Goal: Transaction & Acquisition: Book appointment/travel/reservation

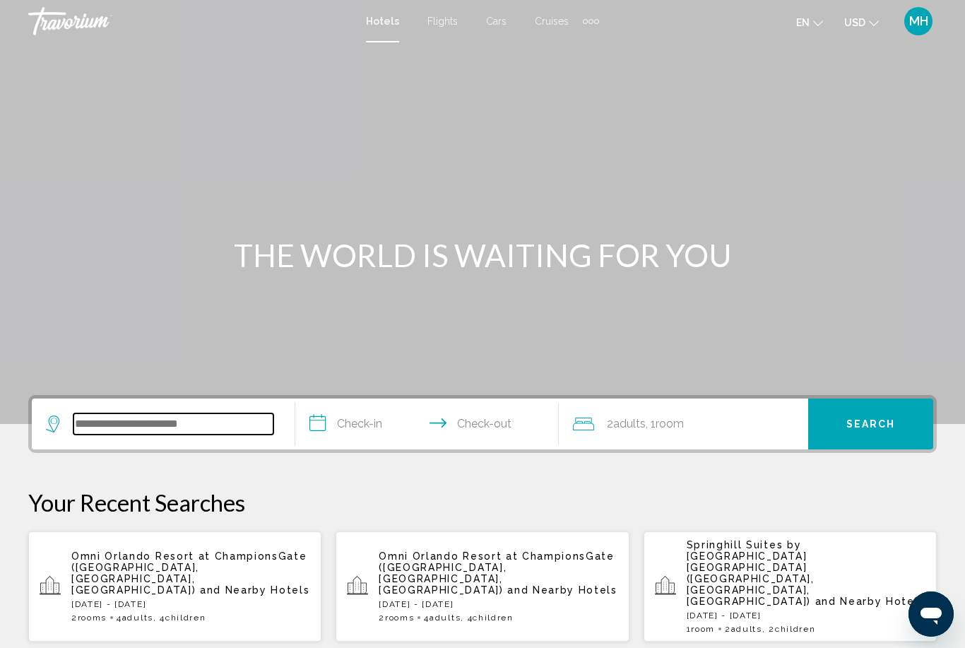
click at [90, 429] on input "Search widget" at bounding box center [173, 423] width 200 height 21
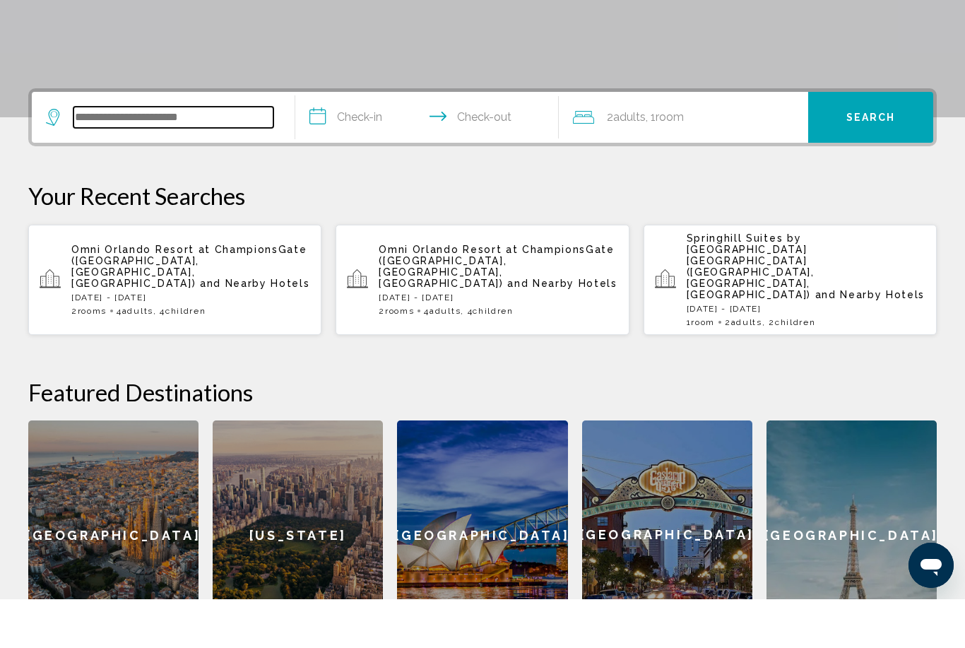
scroll to position [300, 0]
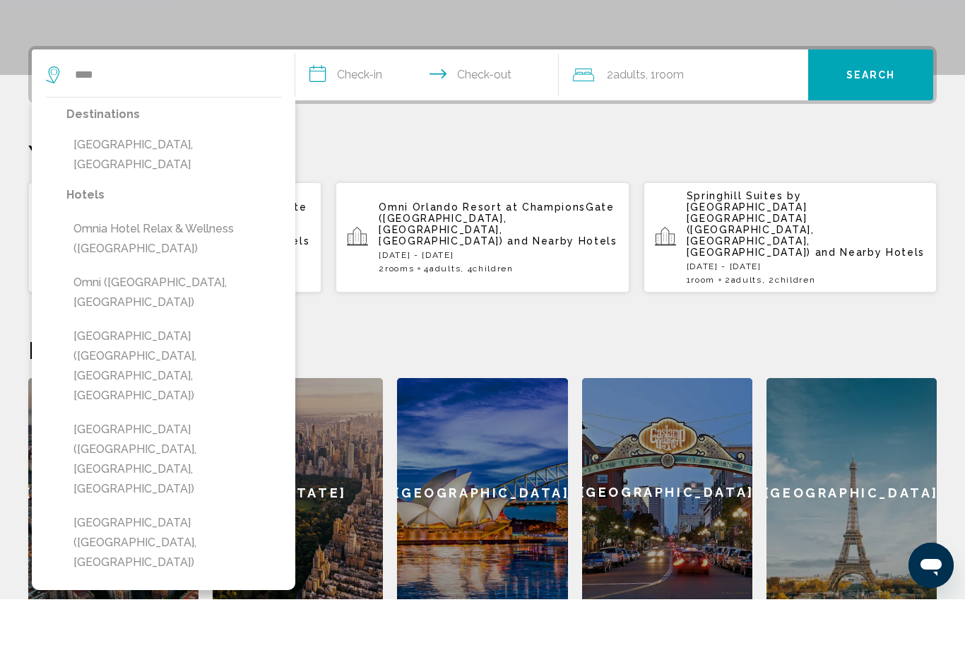
click at [437, 188] on p "Your Recent Searches" at bounding box center [482, 202] width 909 height 28
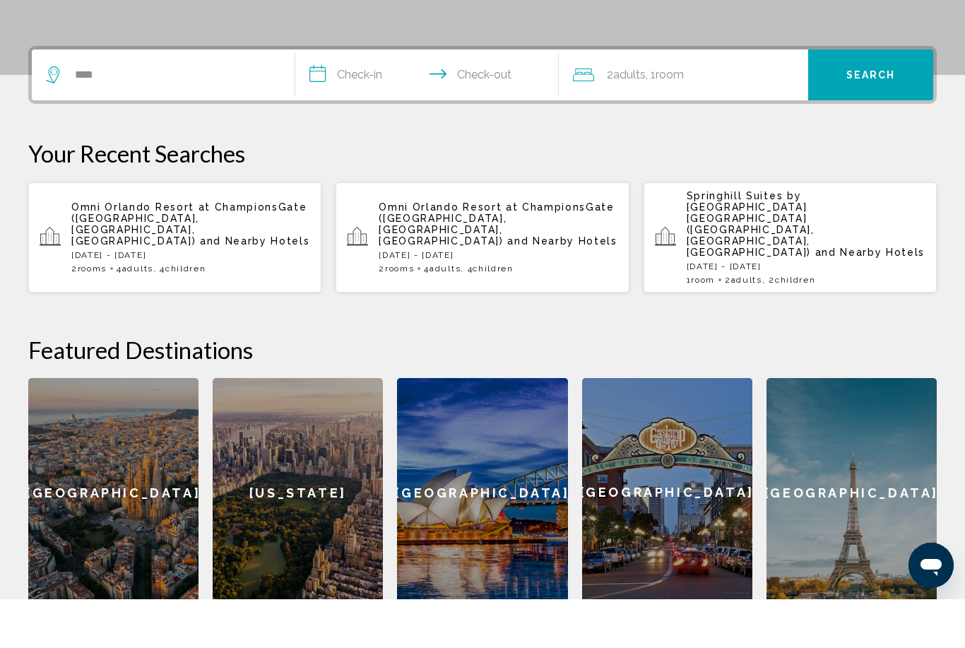
scroll to position [349, 0]
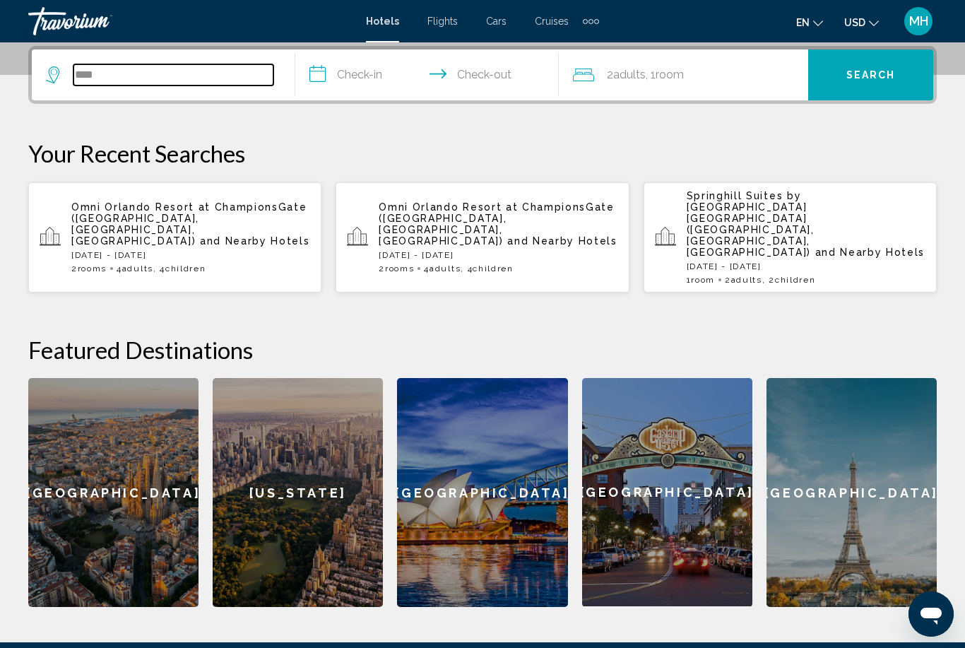
click at [148, 81] on input "****" at bounding box center [173, 74] width 200 height 21
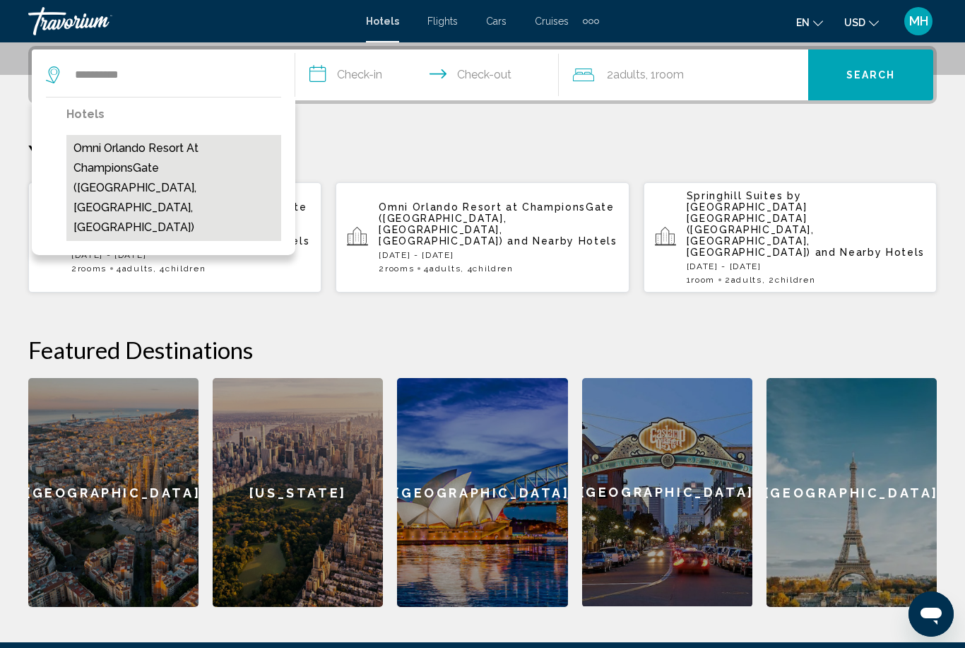
click at [143, 165] on button "Omni Orlando Resort at ChampionsGate ([GEOGRAPHIC_DATA], [GEOGRAPHIC_DATA], [GE…" at bounding box center [173, 188] width 215 height 106
type input "**********"
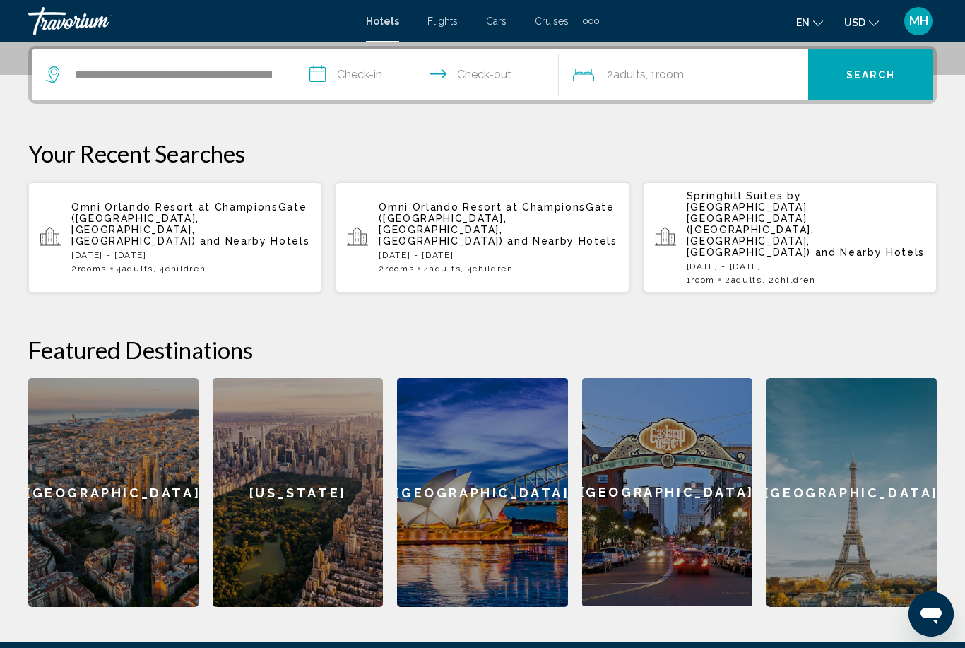
click at [366, 74] on input "**********" at bounding box center [429, 76] width 269 height 55
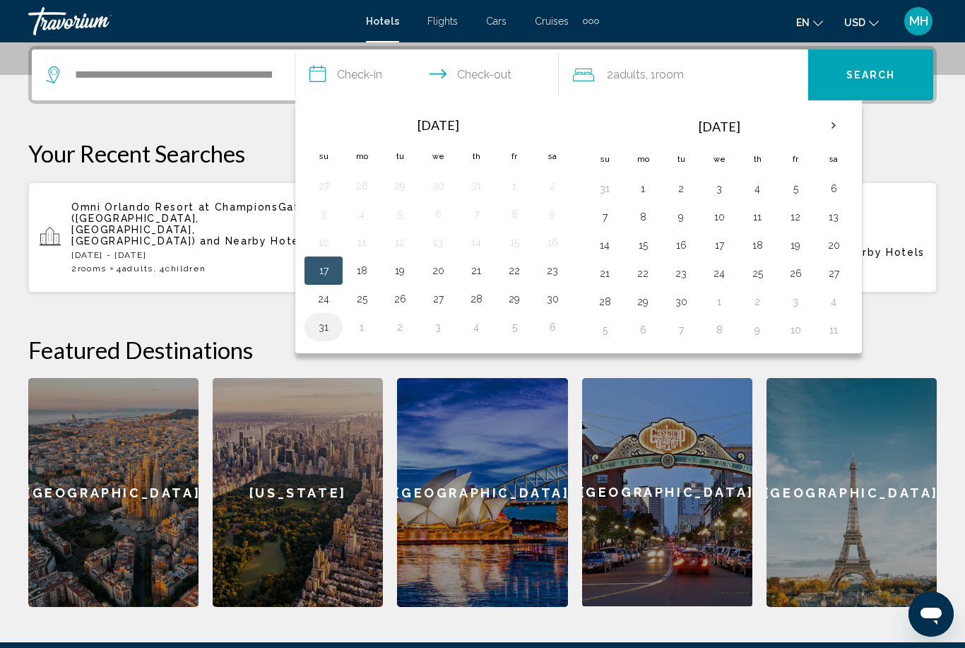
click at [317, 325] on button "31" at bounding box center [323, 327] width 23 height 20
click at [633, 187] on button "1" at bounding box center [643, 189] width 23 height 20
type input "**********"
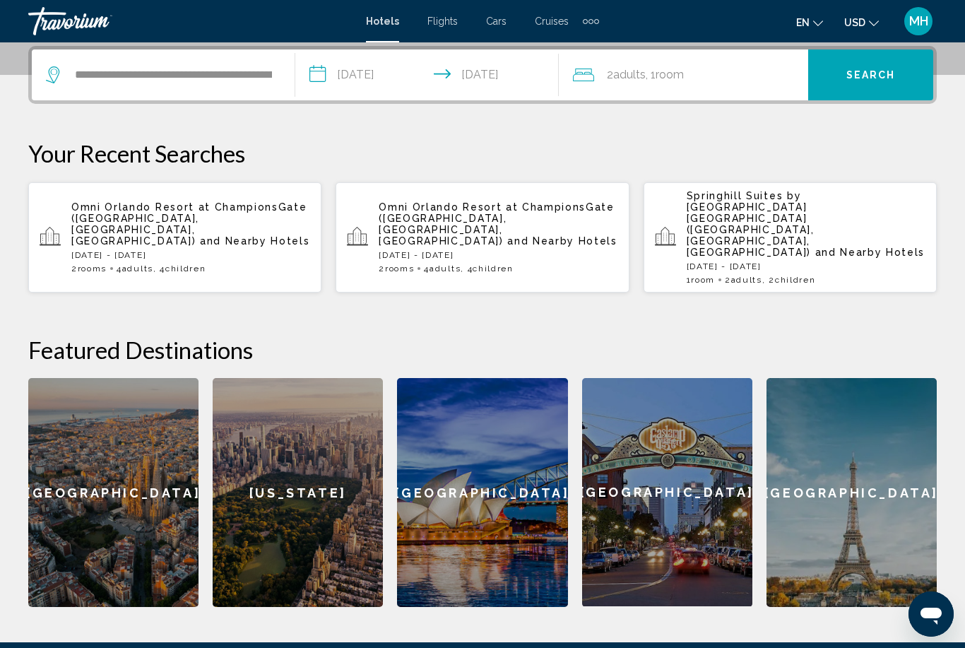
click at [664, 81] on span "Room" at bounding box center [670, 74] width 28 height 13
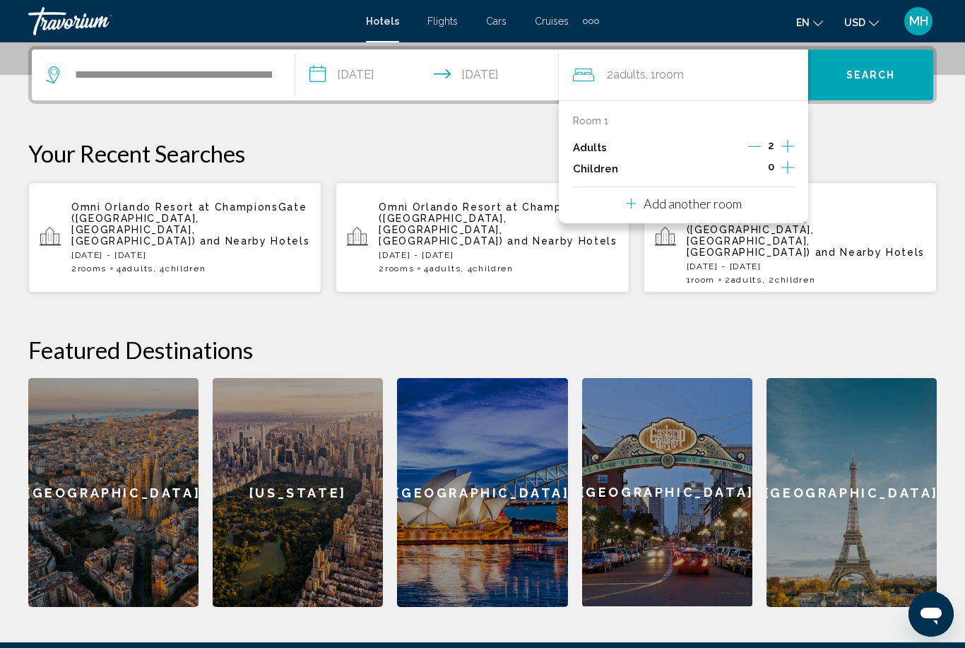
click at [787, 164] on icon "Increment children" at bounding box center [788, 167] width 13 height 17
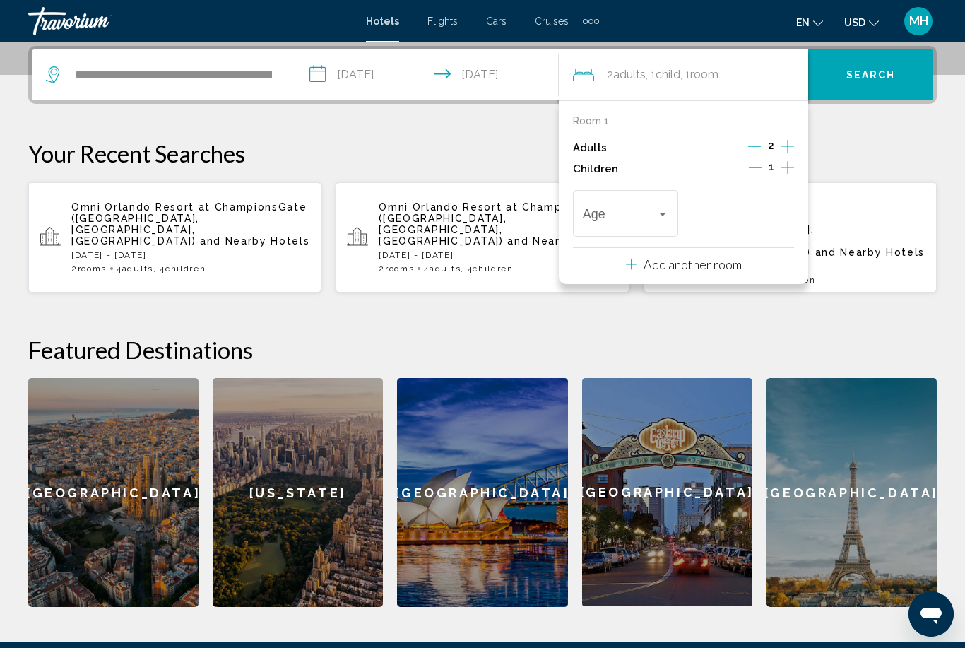
click at [787, 171] on icon "Increment children" at bounding box center [788, 167] width 13 height 17
click at [637, 217] on span "Travelers: 2 adults, 2 children" at bounding box center [619, 217] width 73 height 14
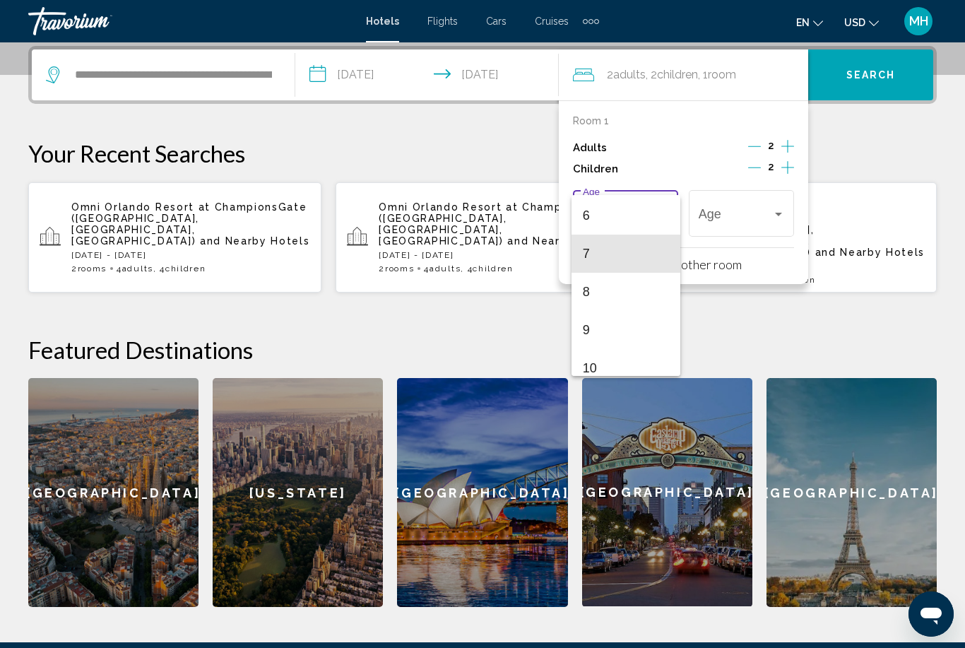
scroll to position [252, 0]
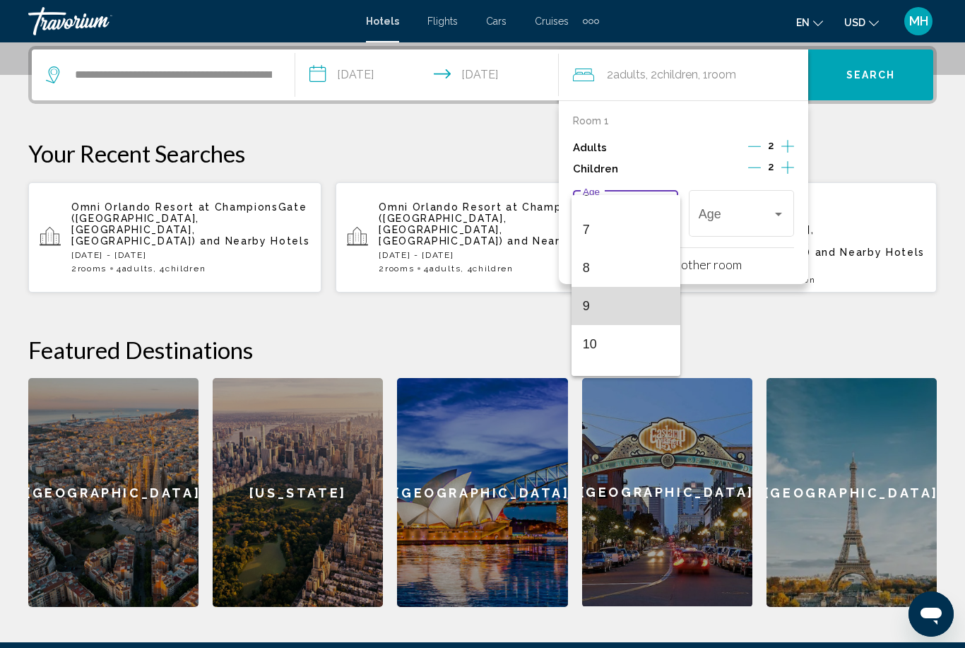
click at [608, 315] on span "9" at bounding box center [626, 306] width 86 height 38
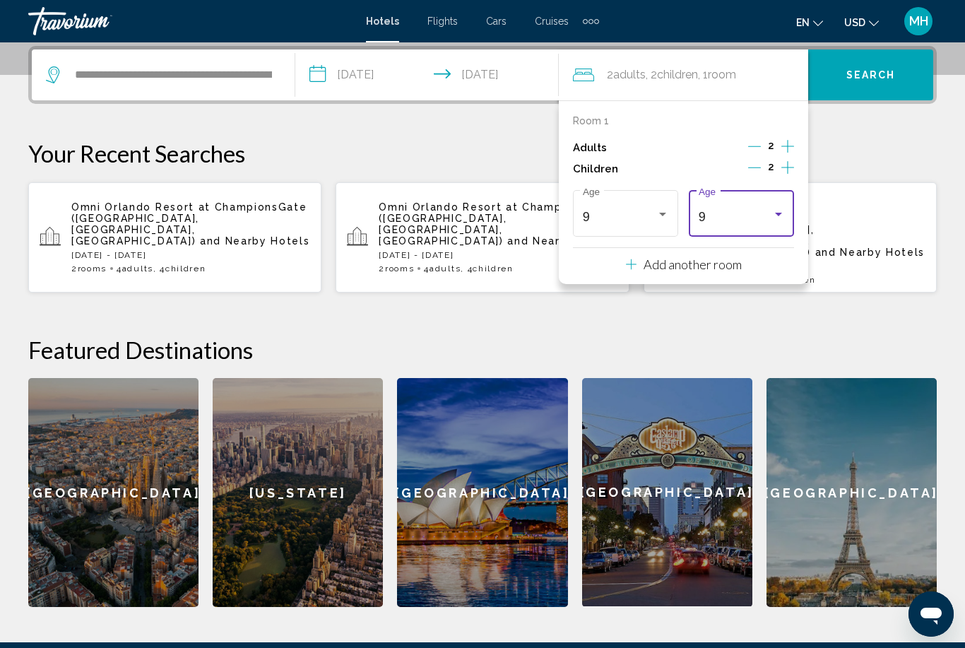
click at [751, 210] on div "9" at bounding box center [735, 217] width 73 height 14
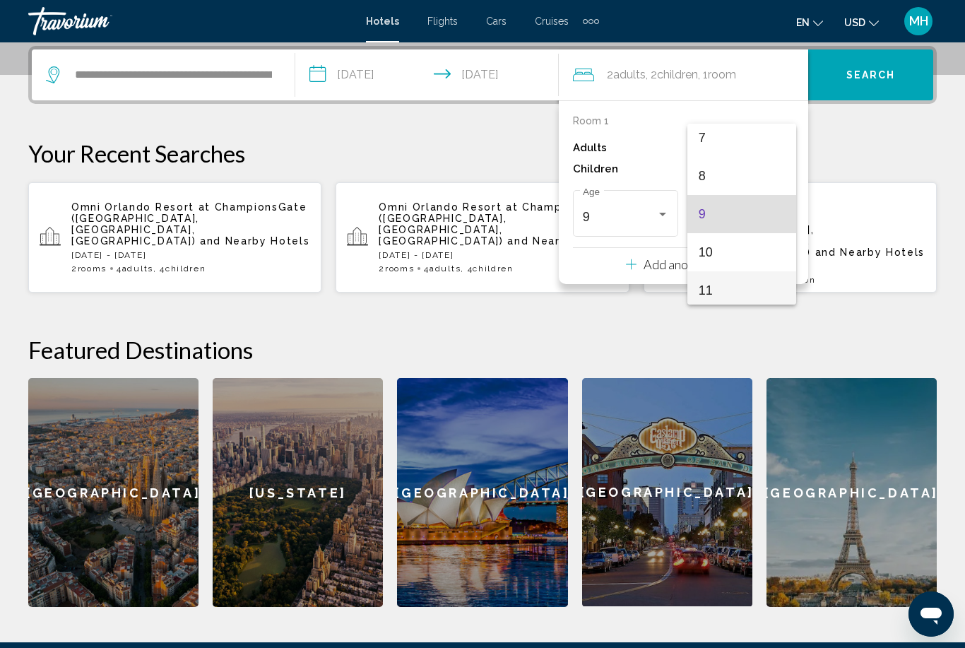
click at [720, 293] on span "11" at bounding box center [742, 290] width 86 height 38
click at [887, 77] on span "Search" at bounding box center [871, 75] width 49 height 11
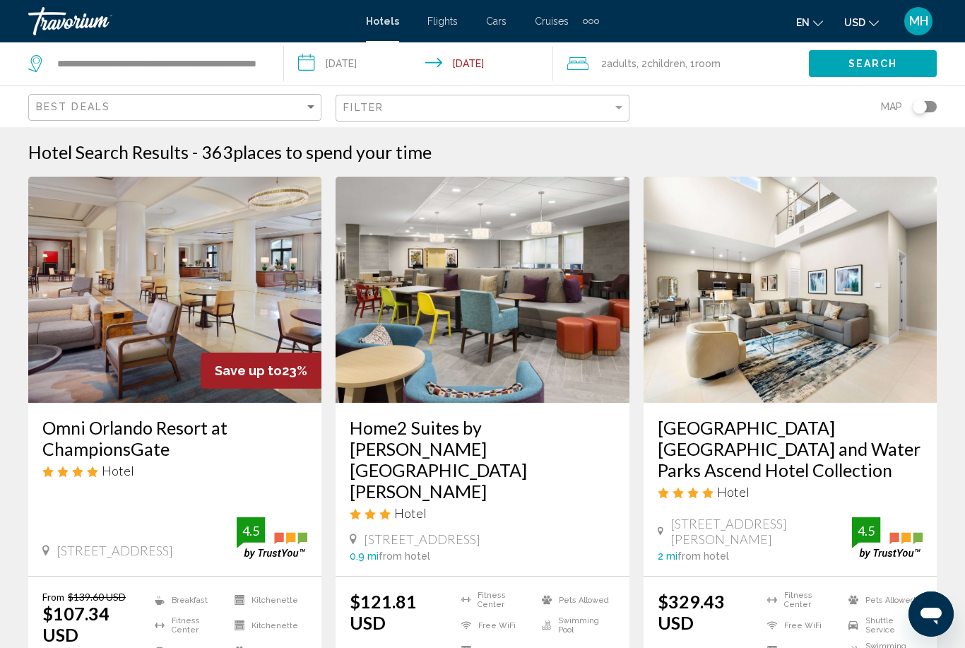
click at [216, 298] on img "Main content" at bounding box center [174, 290] width 293 height 226
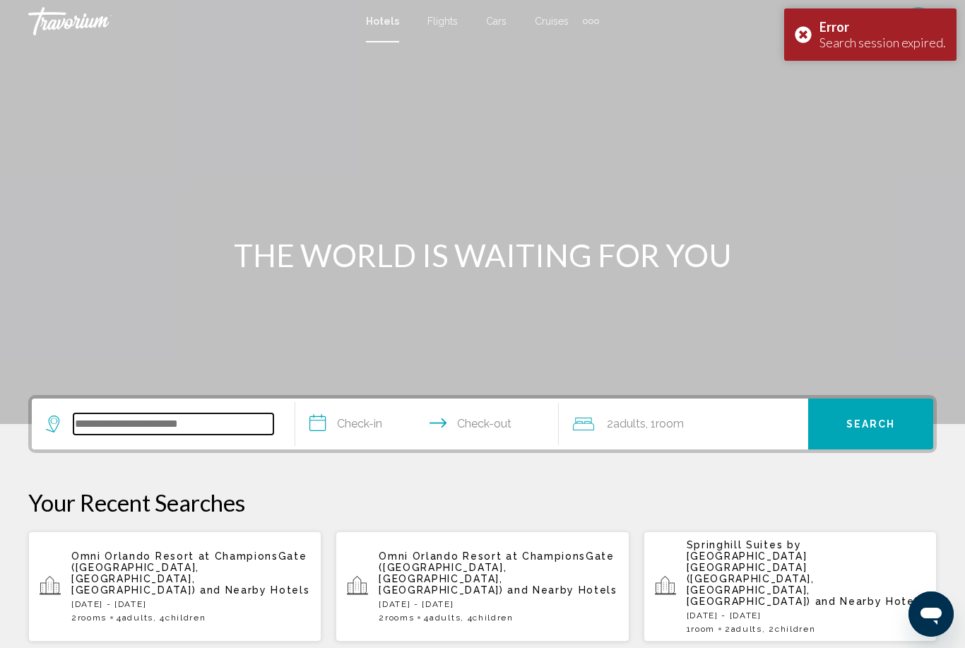
click at [137, 432] on input "Search widget" at bounding box center [173, 423] width 200 height 21
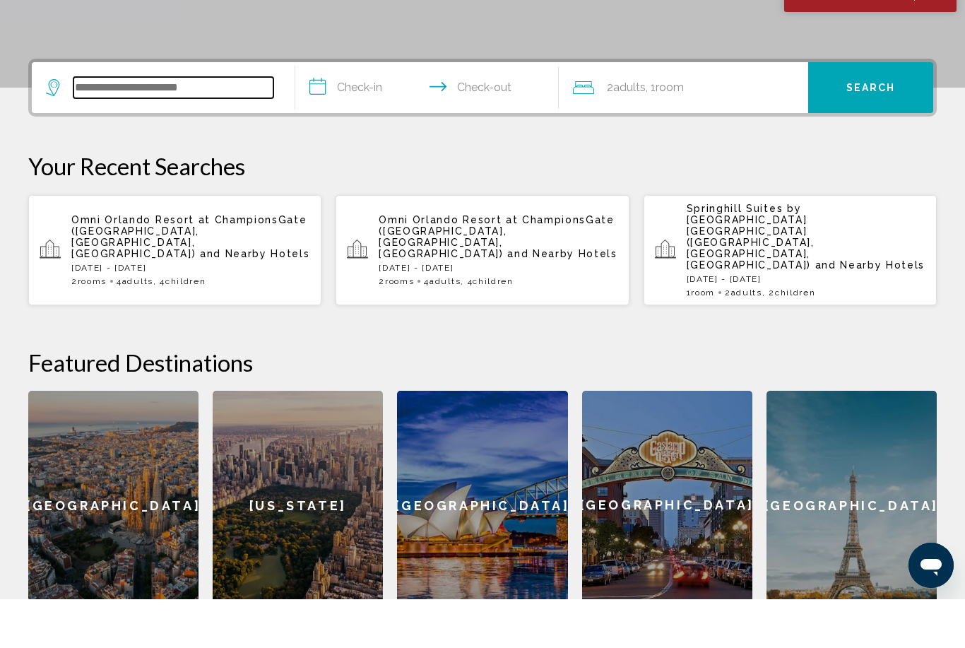
scroll to position [300, 0]
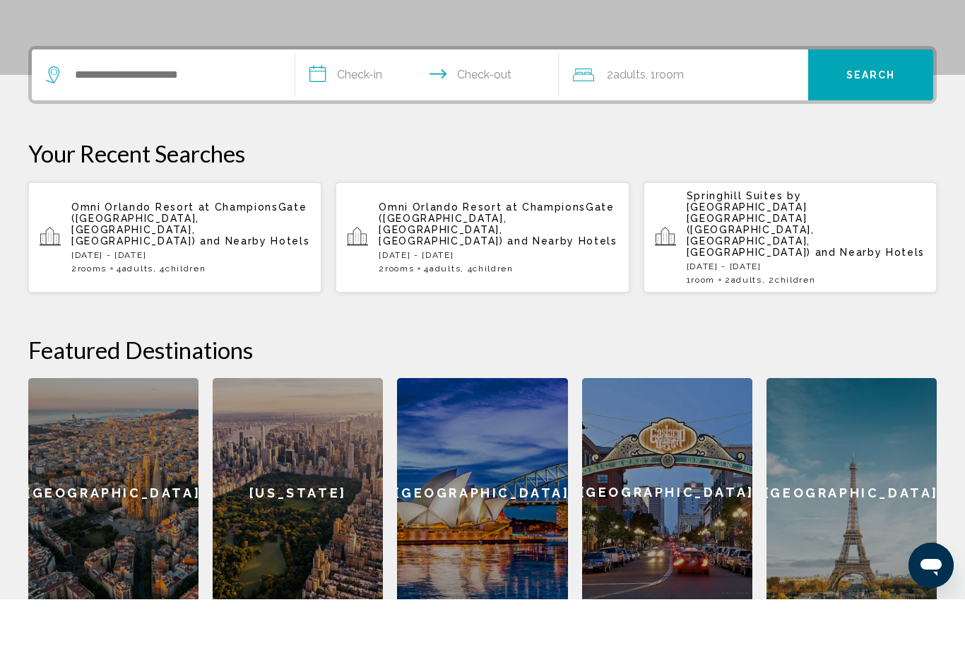
click at [143, 250] on span "Omni Orlando Resort at ChampionsGate ([GEOGRAPHIC_DATA], [GEOGRAPHIC_DATA], [GE…" at bounding box center [188, 272] width 235 height 45
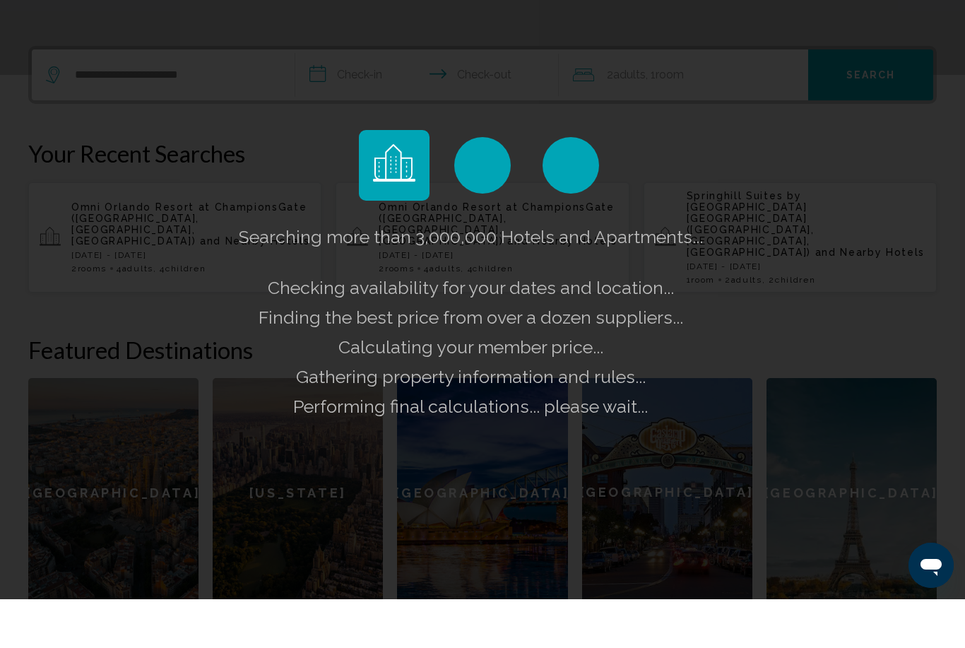
scroll to position [349, 0]
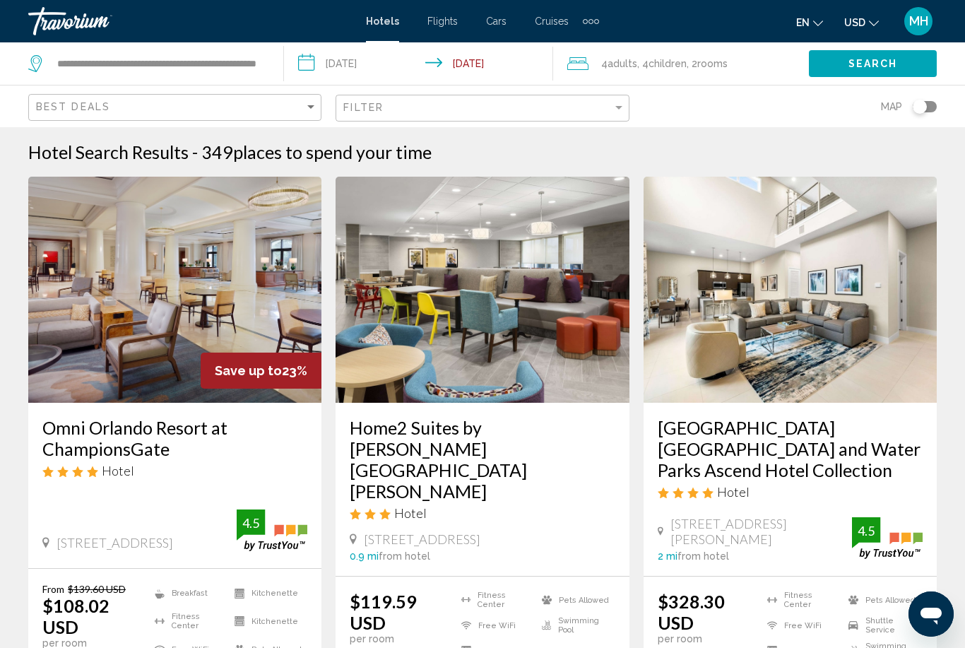
click at [195, 330] on img "Main content" at bounding box center [174, 290] width 293 height 226
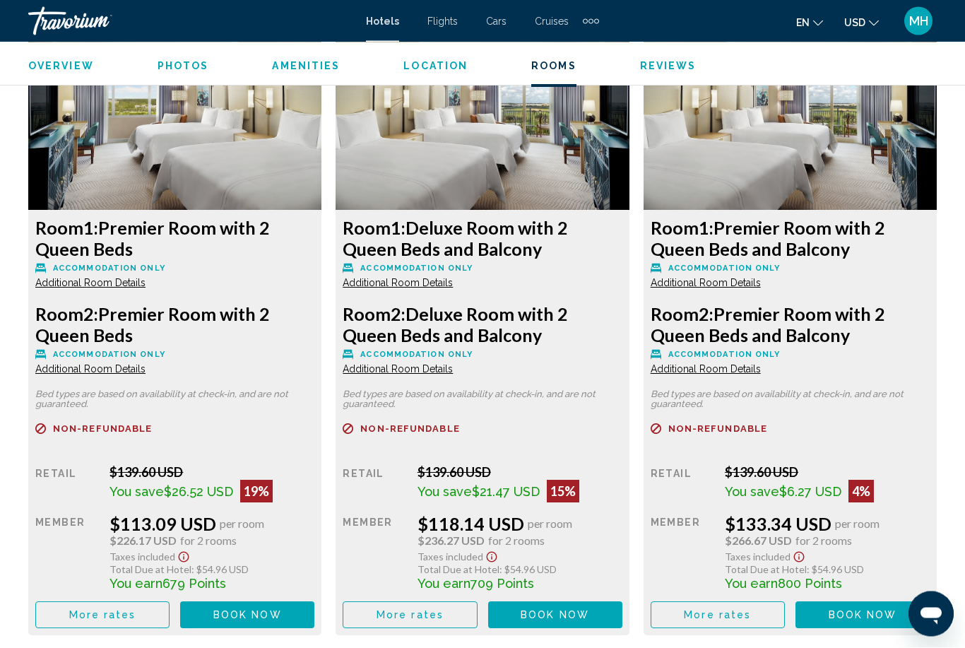
scroll to position [2868, 0]
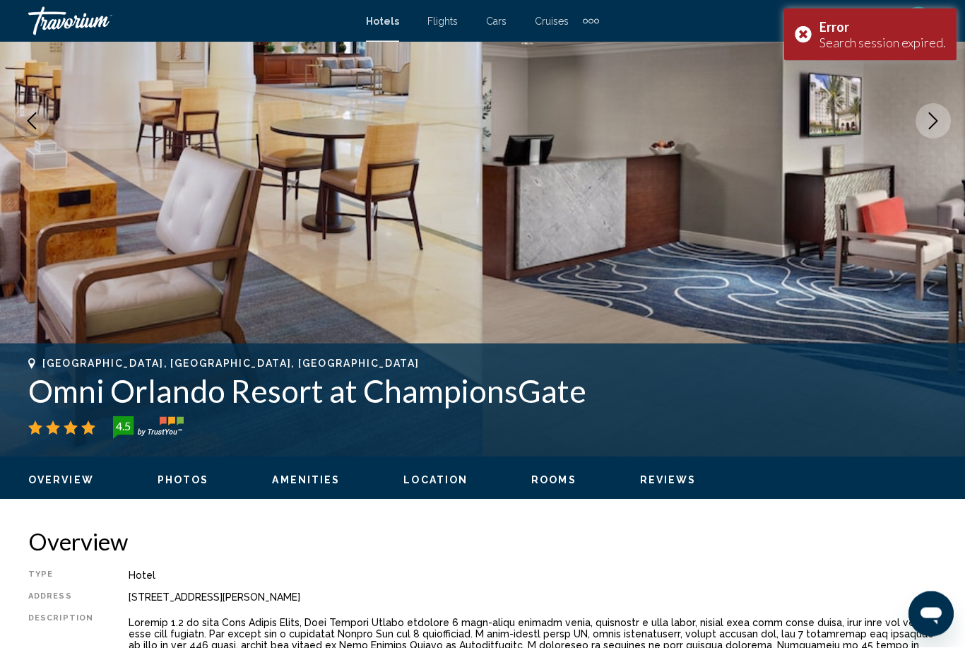
scroll to position [0, 0]
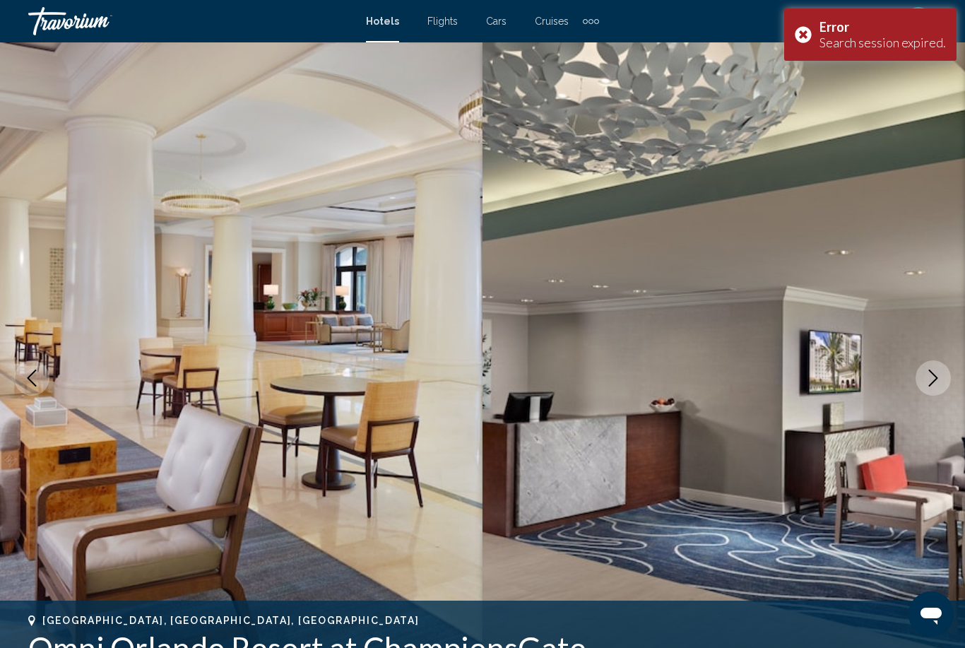
click at [383, 16] on span "Hotels" at bounding box center [382, 21] width 33 height 11
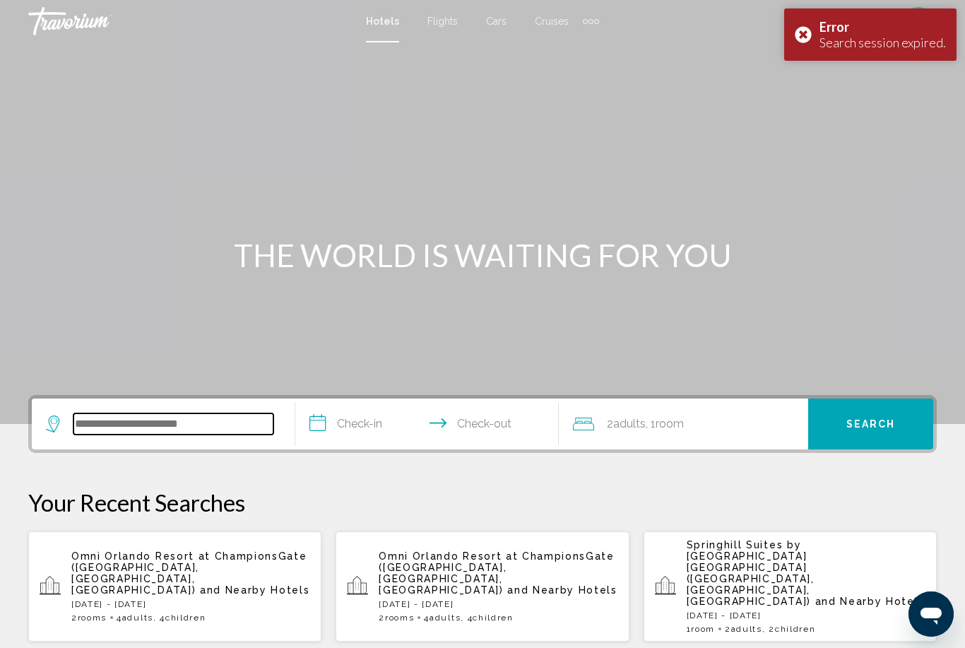
click at [134, 426] on input "Search widget" at bounding box center [173, 423] width 200 height 21
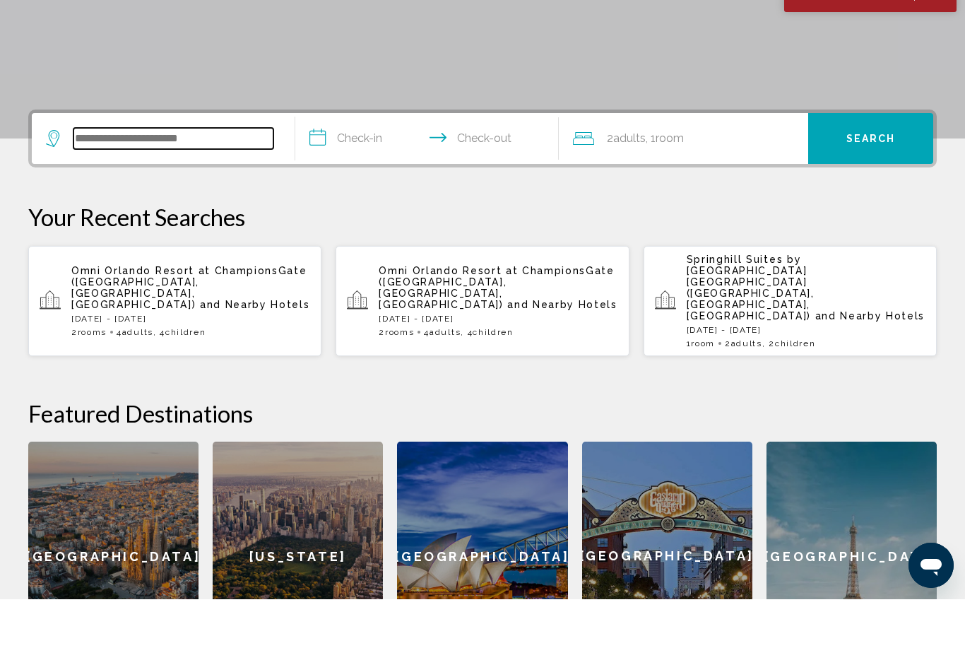
scroll to position [300, 0]
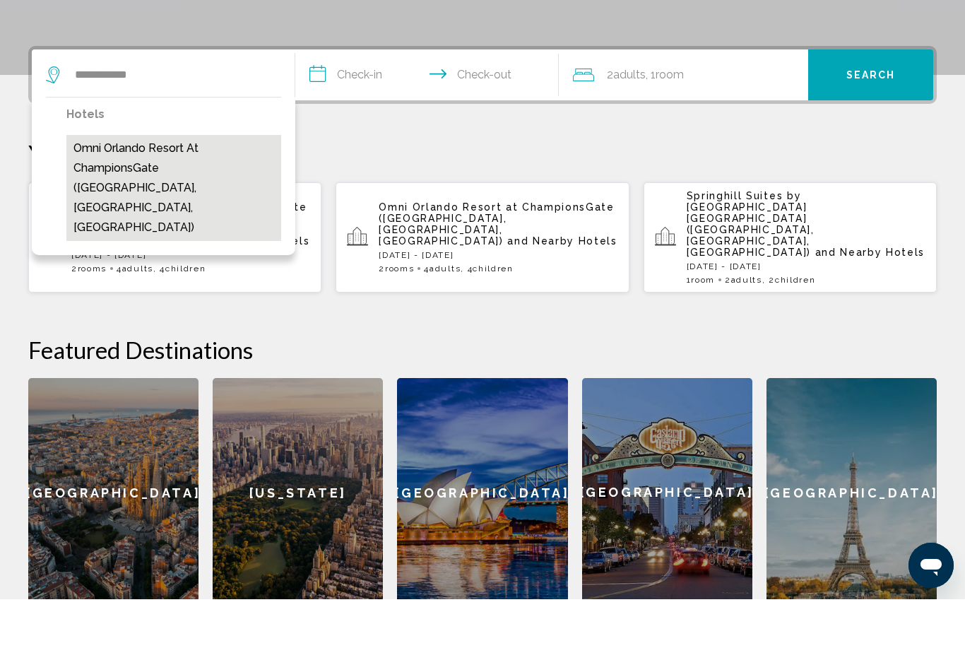
click at [152, 184] on button "Omni Orlando Resort at ChampionsGate ([GEOGRAPHIC_DATA], [GEOGRAPHIC_DATA], [GE…" at bounding box center [173, 237] width 215 height 106
type input "**********"
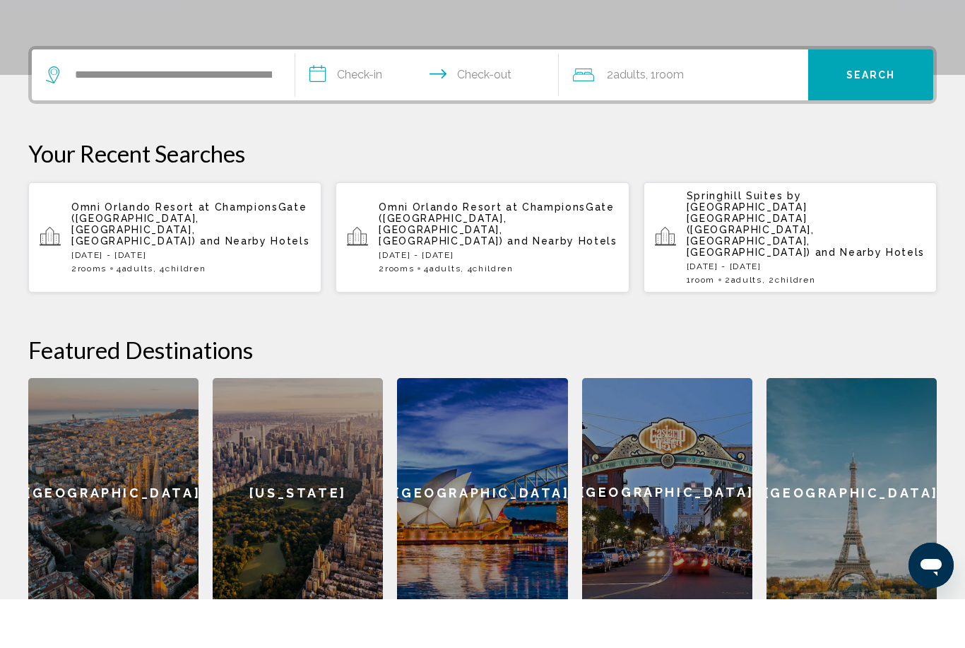
click at [348, 98] on input "**********" at bounding box center [429, 125] width 269 height 55
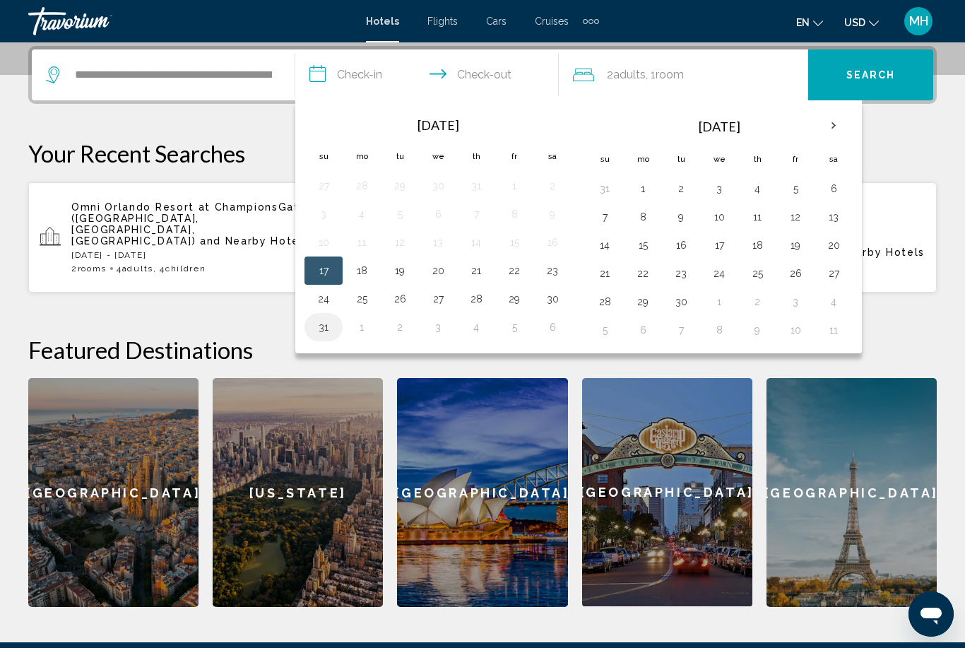
click at [321, 324] on button "31" at bounding box center [323, 327] width 23 height 20
click at [642, 193] on button "1" at bounding box center [643, 189] width 23 height 20
type input "**********"
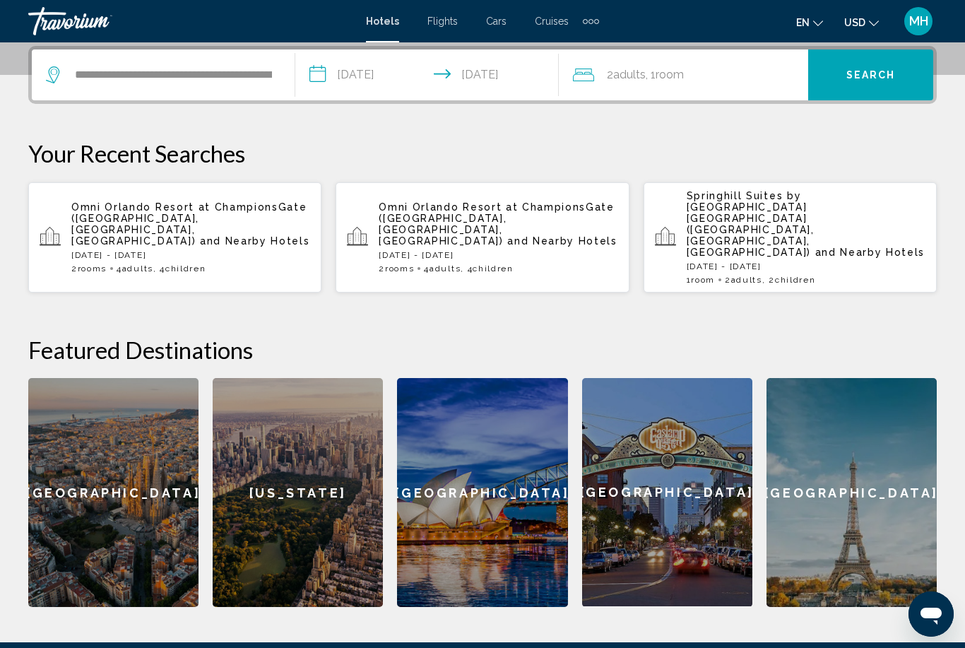
click at [667, 73] on span "Room" at bounding box center [670, 74] width 28 height 13
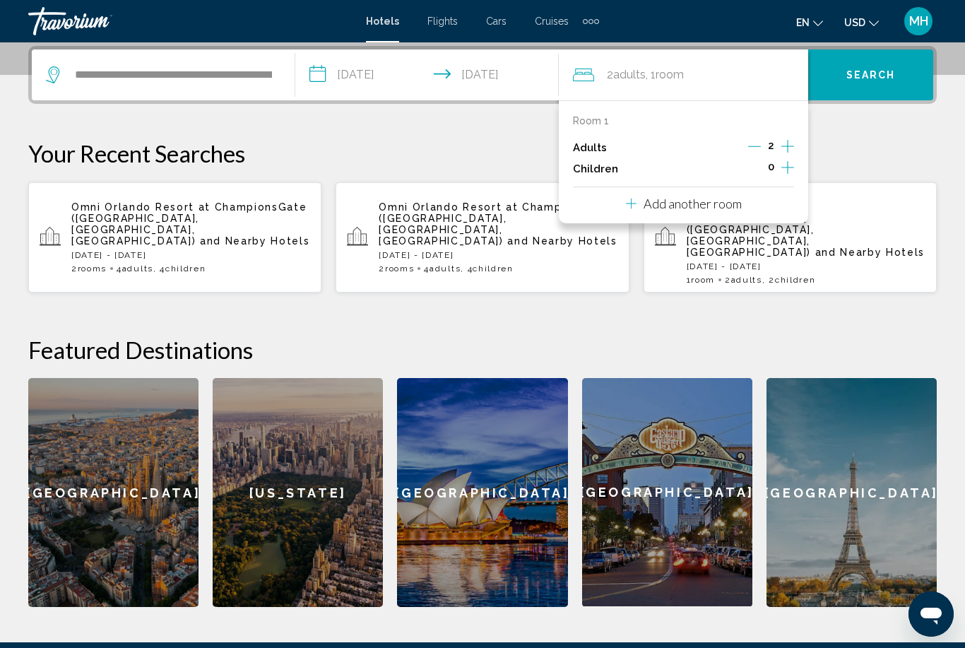
click at [794, 167] on icon "Increment children" at bounding box center [788, 167] width 13 height 17
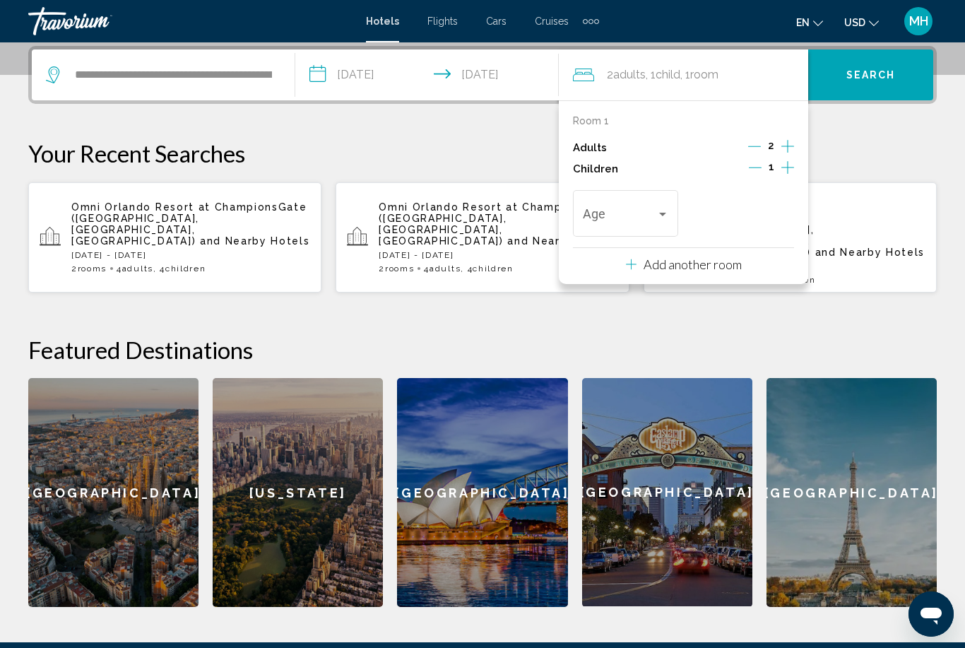
click at [787, 170] on icon "Increment children" at bounding box center [788, 167] width 13 height 17
click at [636, 220] on span "Travelers: 2 adults, 2 children" at bounding box center [619, 217] width 73 height 14
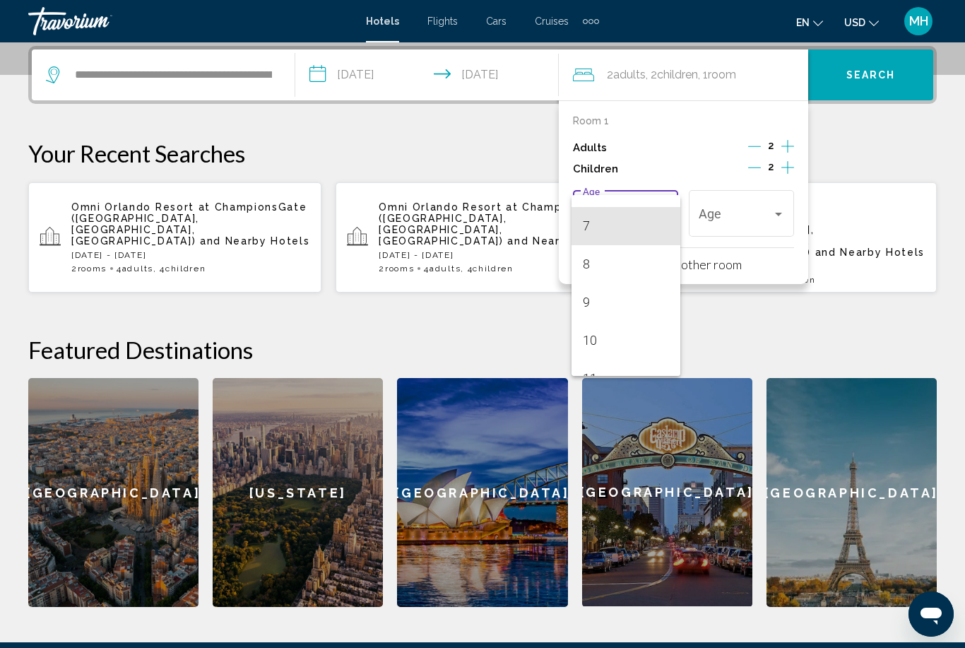
scroll to position [259, 0]
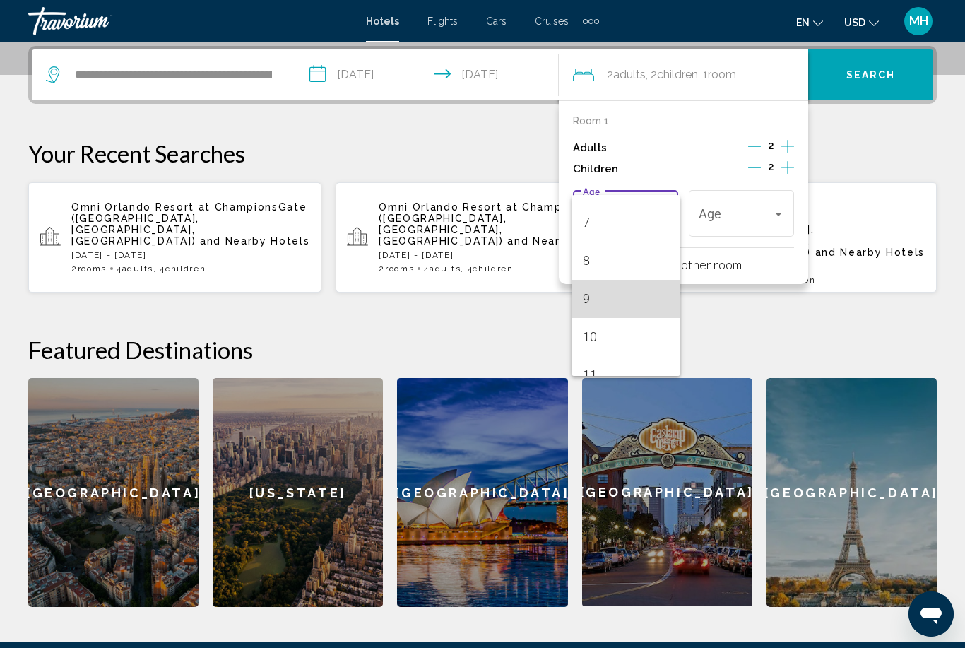
click at [602, 300] on span "9" at bounding box center [626, 299] width 86 height 38
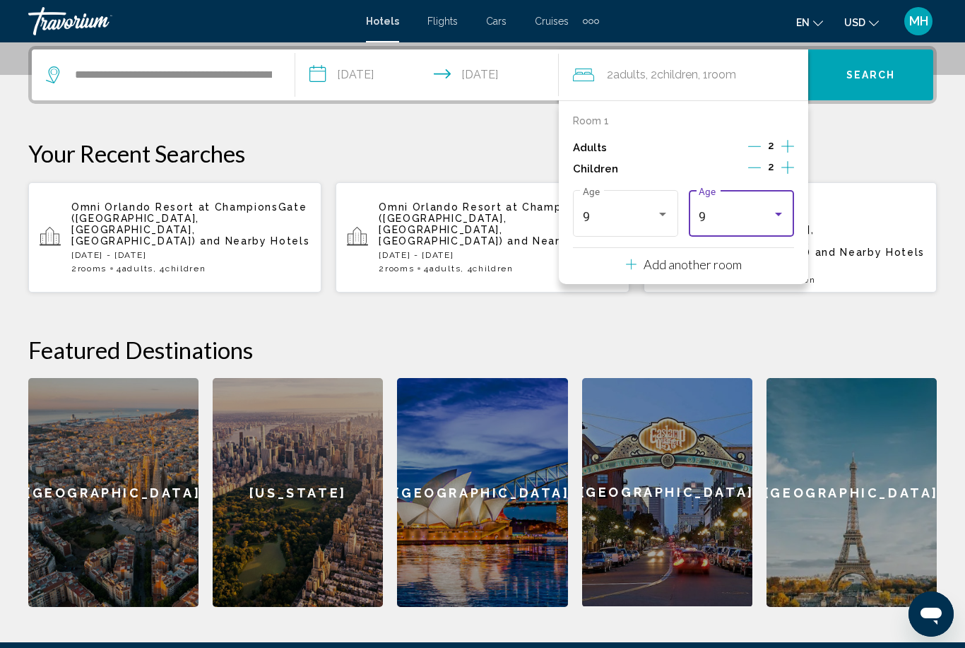
click at [753, 211] on div "9" at bounding box center [735, 217] width 73 height 14
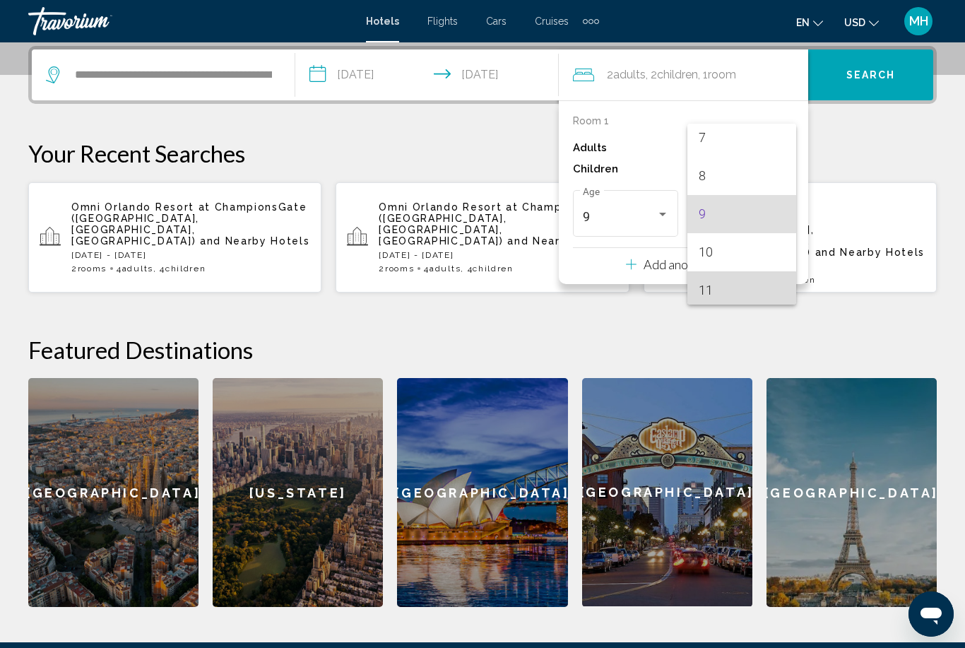
click at [717, 299] on span "11" at bounding box center [742, 290] width 86 height 38
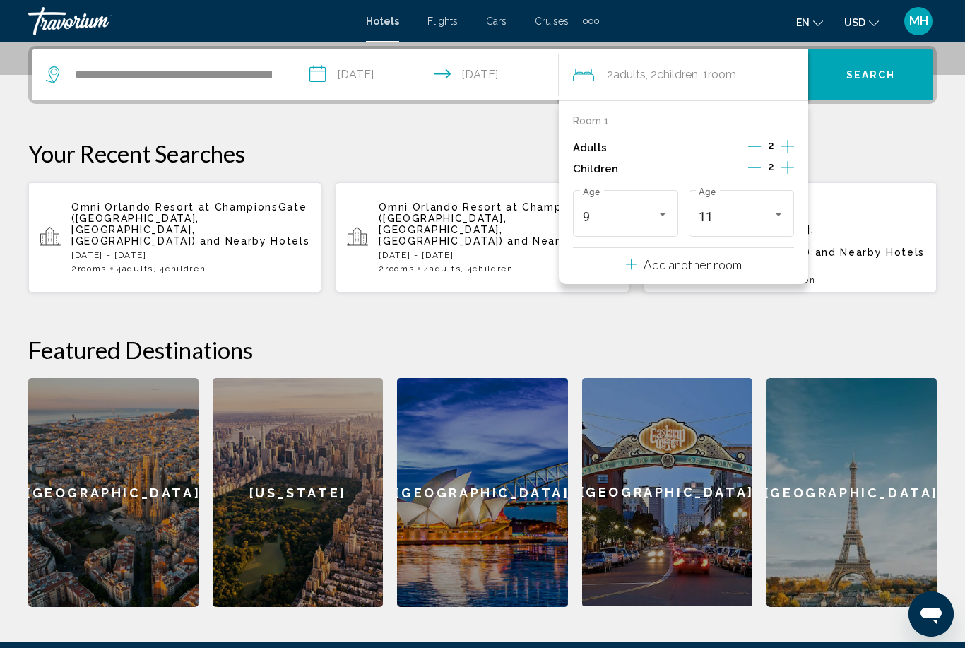
click at [863, 79] on span "Search" at bounding box center [871, 75] width 49 height 11
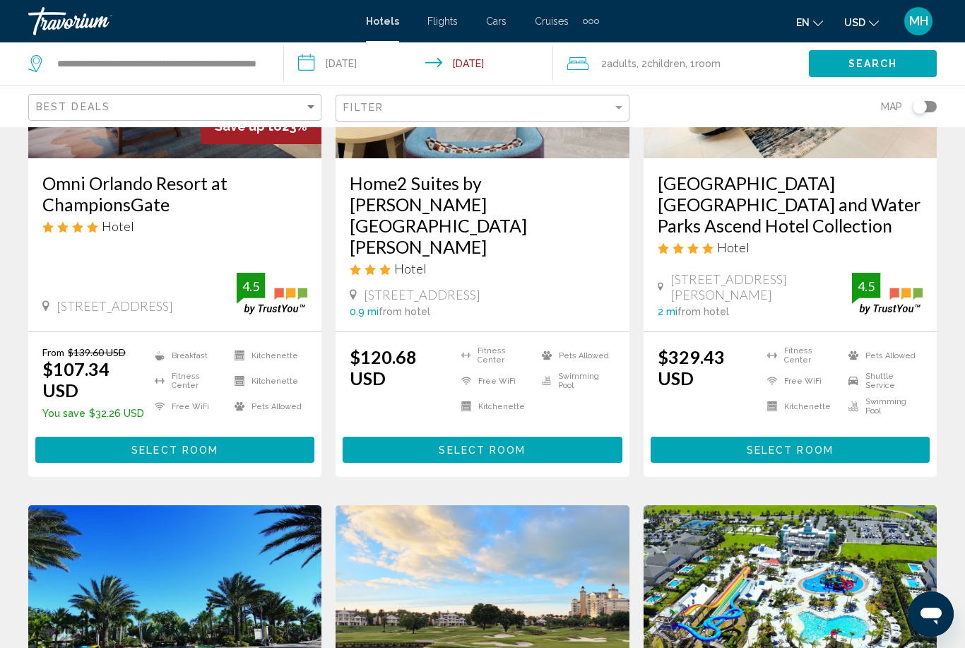
scroll to position [258, 0]
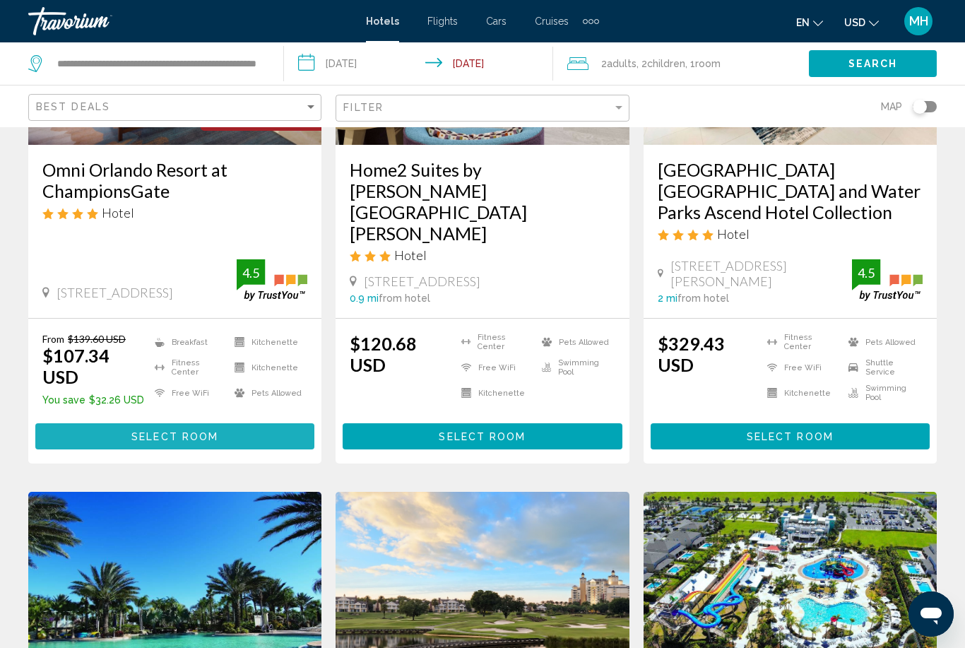
click at [193, 431] on span "Select Room" at bounding box center [174, 436] width 87 height 11
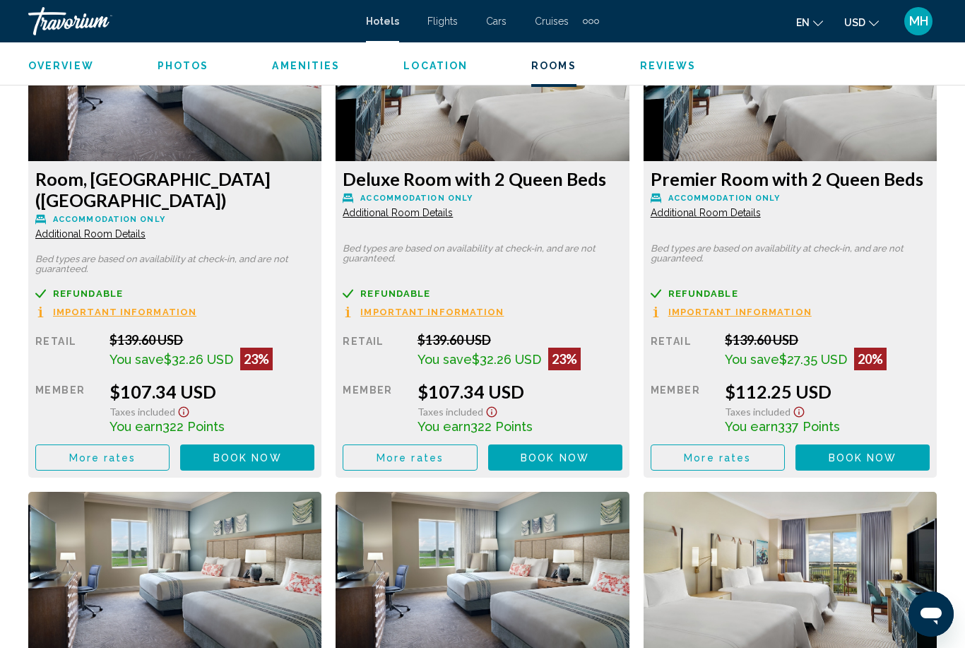
scroll to position [2249, 0]
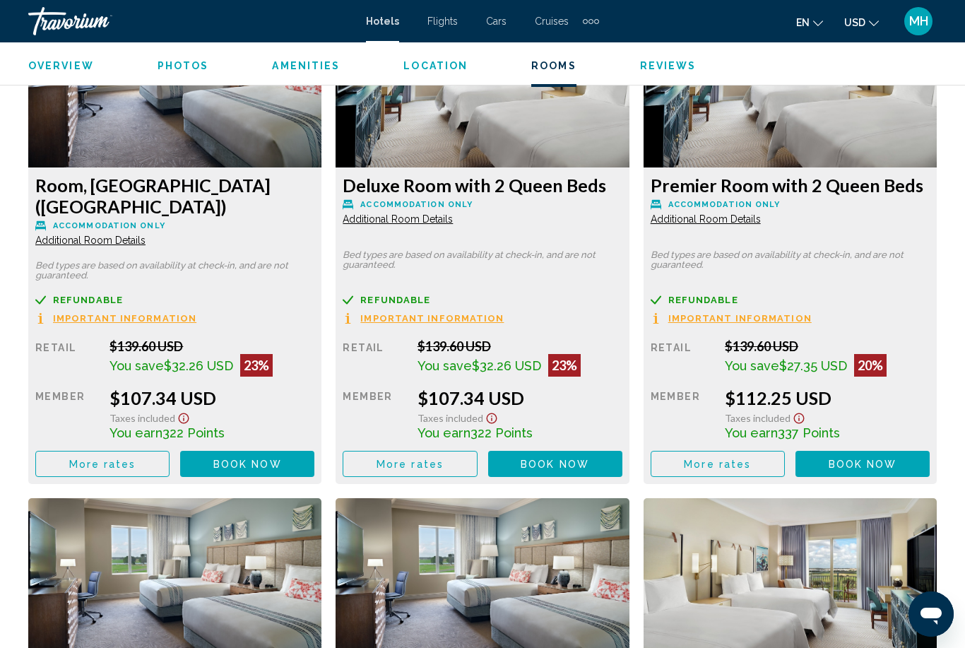
click at [314, 451] on button "Book now No longer available" at bounding box center [247, 464] width 134 height 26
click at [170, 460] on button "More rates" at bounding box center [102, 464] width 134 height 26
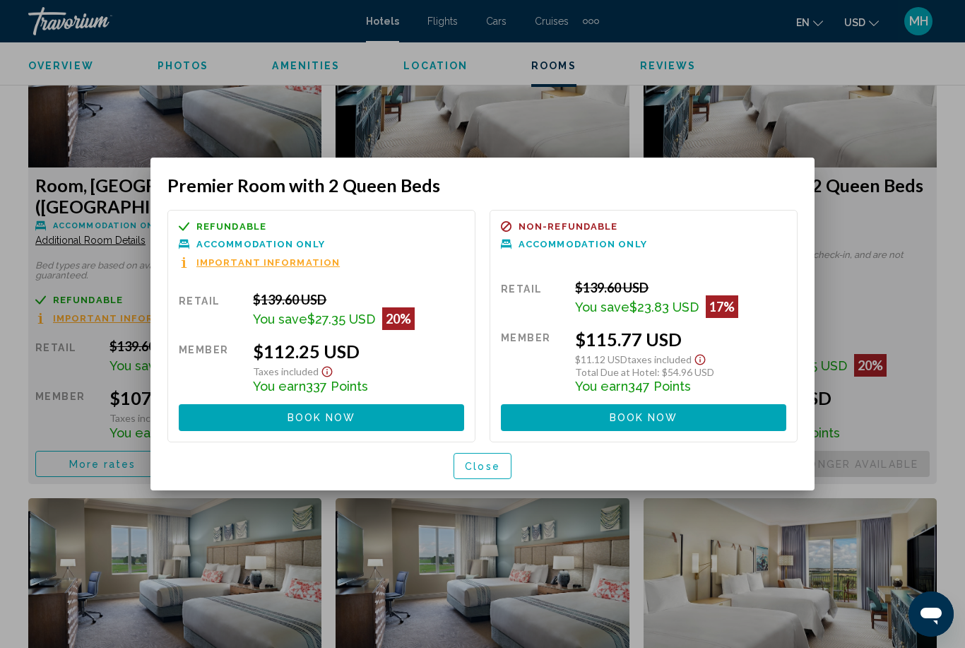
scroll to position [0, 0]
click at [303, 421] on span "Book now" at bounding box center [322, 418] width 69 height 11
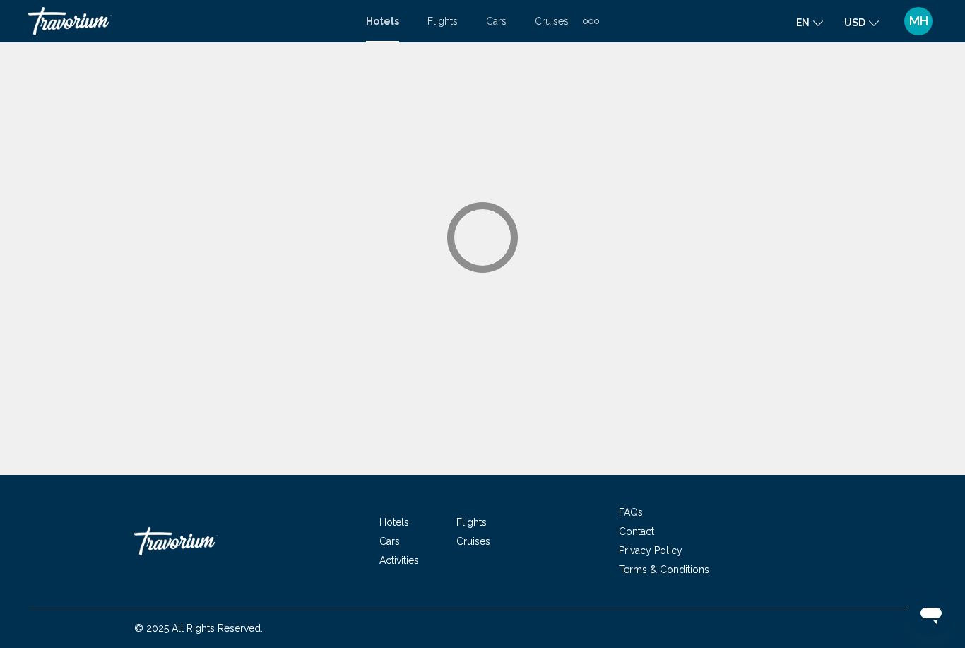
scroll to position [45, 0]
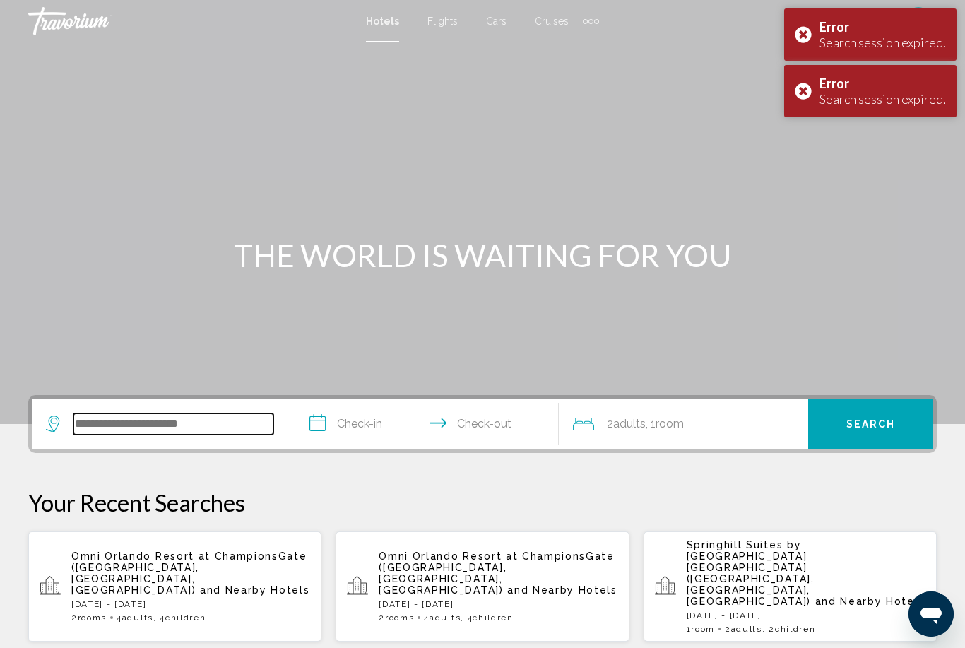
click at [124, 430] on input "Search widget" at bounding box center [173, 423] width 200 height 21
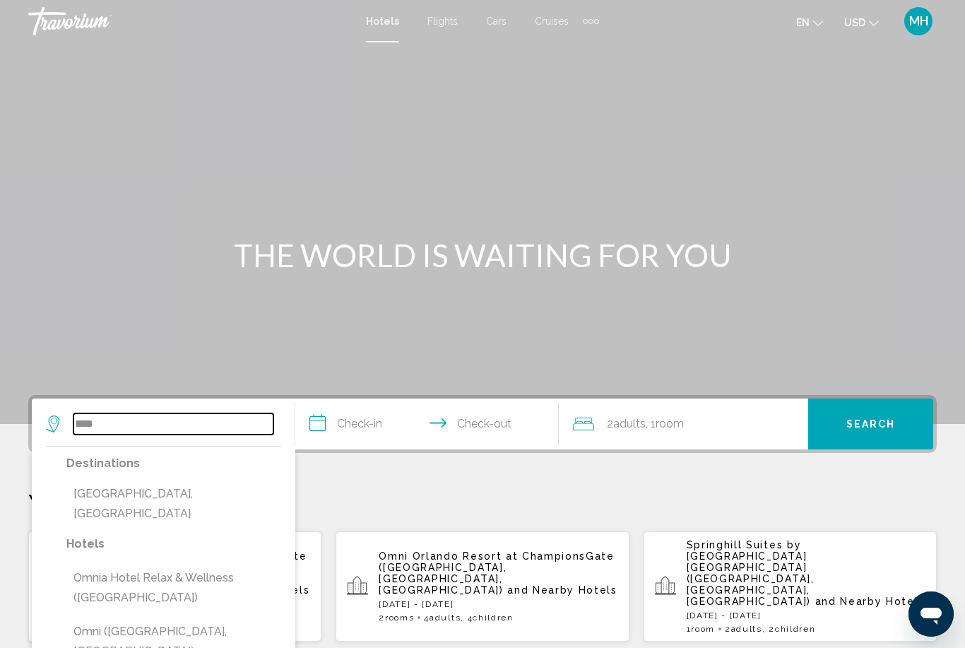
type input "****"
click at [916, 27] on span "MH" at bounding box center [918, 21] width 19 height 14
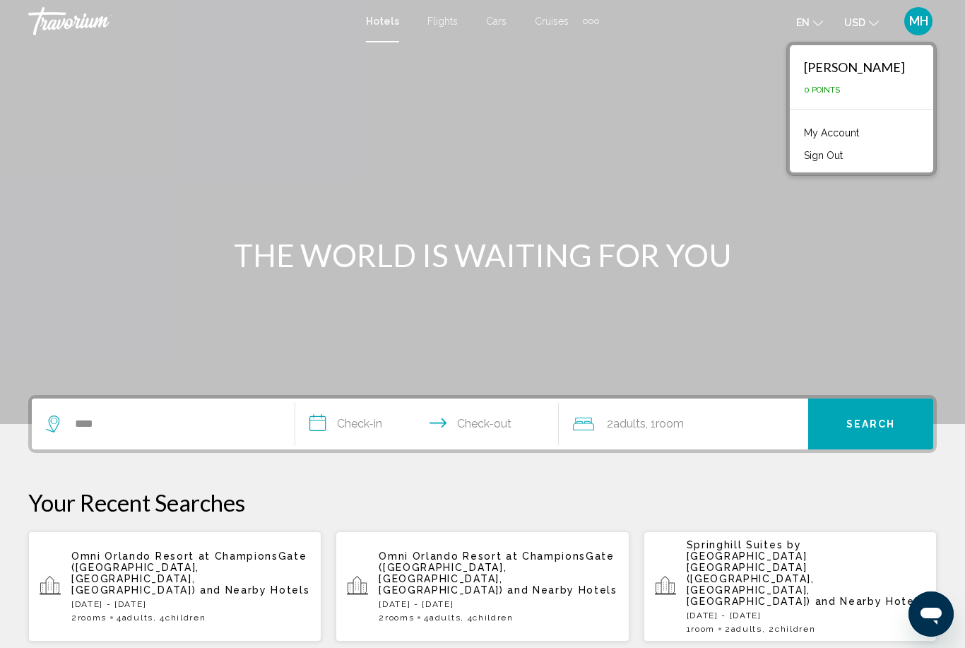
click at [835, 163] on button "Sign Out" at bounding box center [823, 155] width 53 height 18
